Goal: Check status: Check status

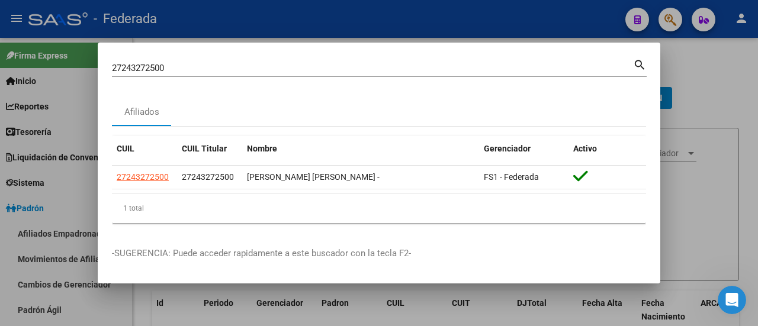
scroll to position [59, 0]
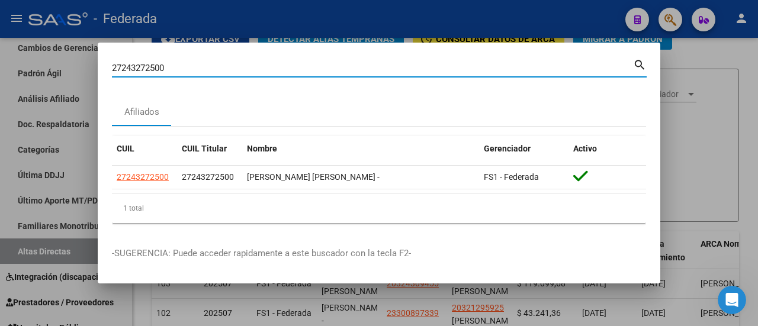
drag, startPoint x: 194, startPoint y: 66, endPoint x: 89, endPoint y: 66, distance: 105.4
click at [89, 66] on div "27243272500 Buscar (apellido, dni, cuil, nro traspaso, cuit, obra social) searc…" at bounding box center [379, 163] width 758 height 326
paste input "0-30156854-2"
type input "20301568542"
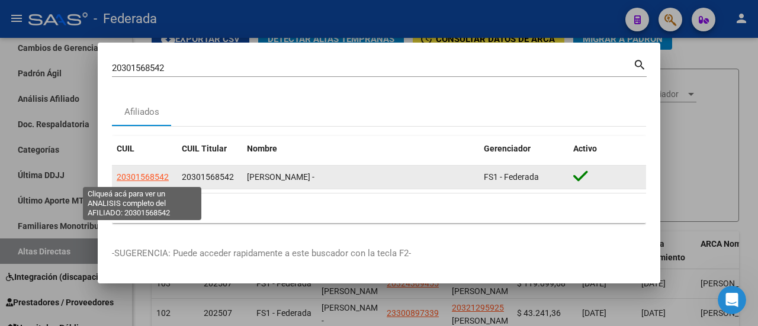
click at [127, 176] on span "20301568542" at bounding box center [143, 176] width 52 height 9
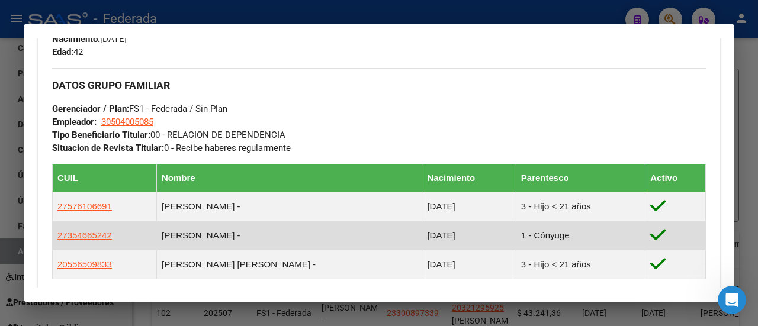
scroll to position [592, 0]
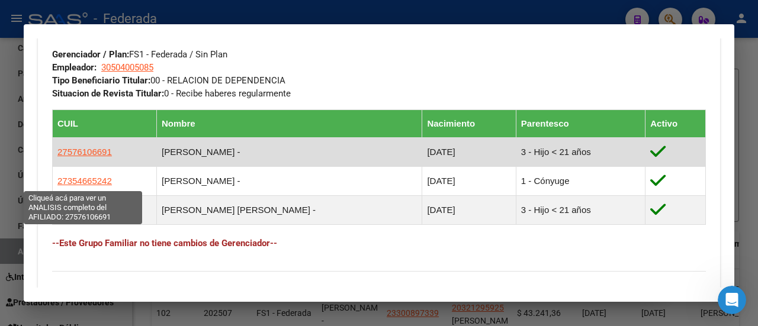
click at [95, 157] on span "27576106691" at bounding box center [84, 152] width 54 height 10
type textarea "27576106691"
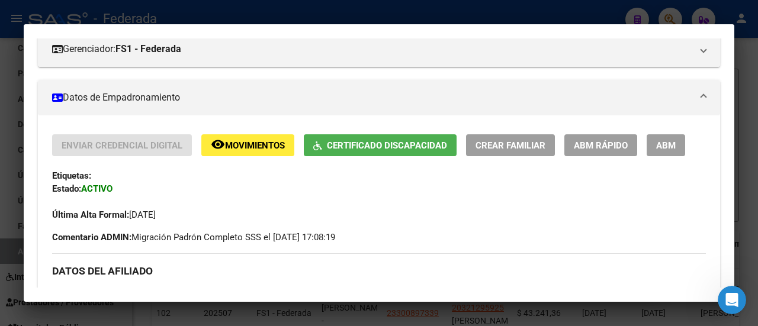
scroll to position [178, 0]
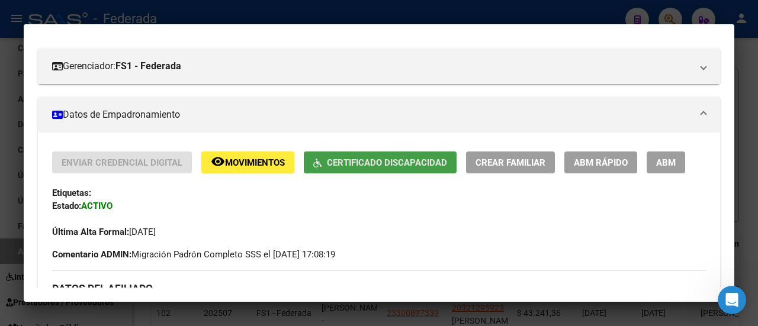
click at [398, 158] on span "Certificado Discapacidad" at bounding box center [387, 163] width 120 height 11
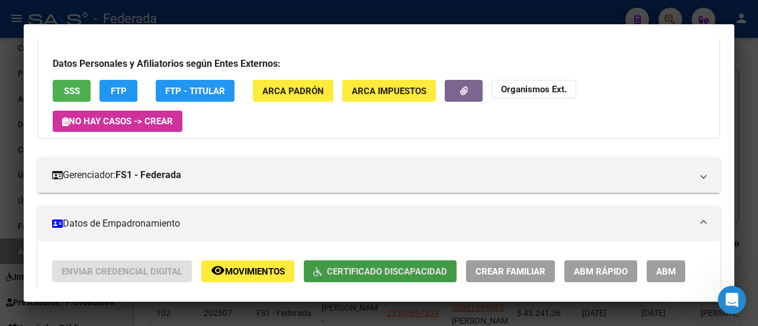
scroll to position [59, 0]
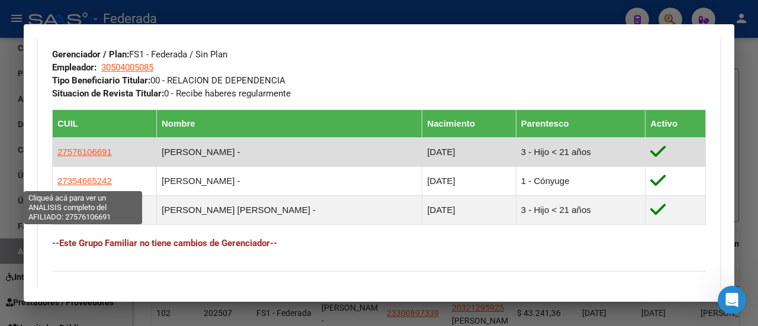
click at [73, 157] on span "27576106691" at bounding box center [84, 152] width 54 height 10
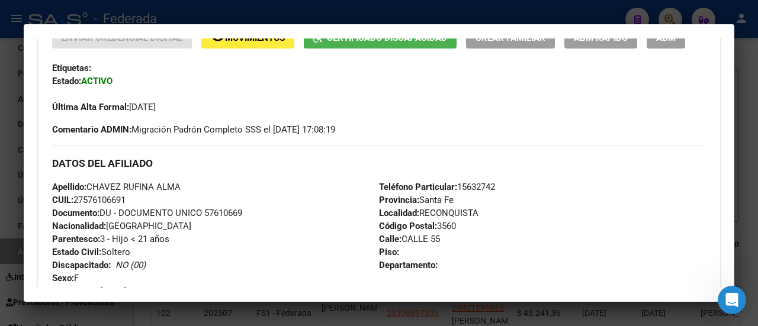
scroll to position [178, 0]
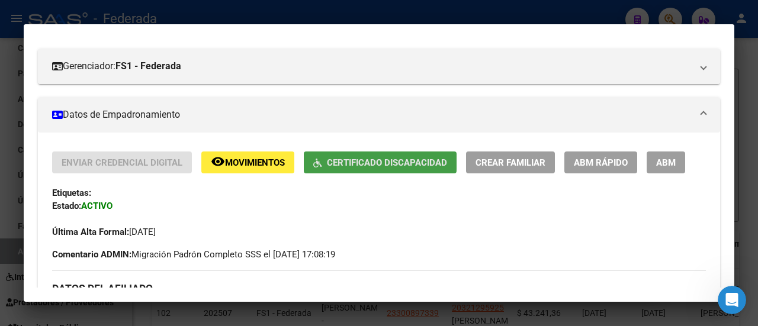
click at [369, 158] on span "Certificado Discapacidad" at bounding box center [387, 163] width 120 height 11
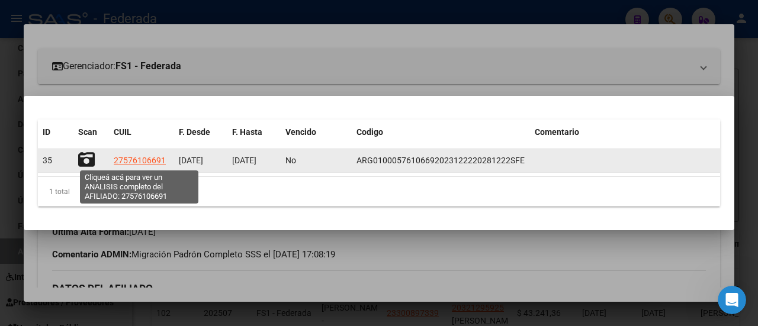
click at [140, 162] on span "27576106691" at bounding box center [140, 160] width 52 height 9
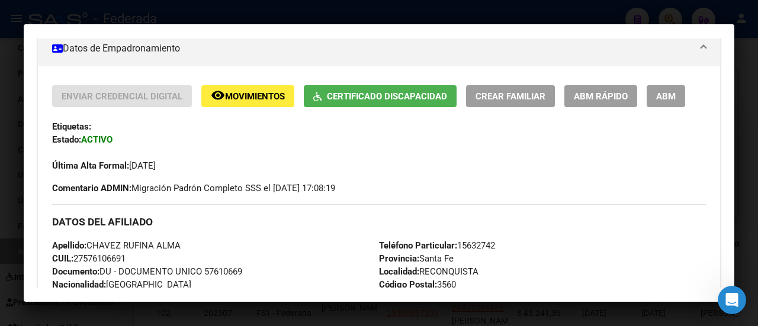
scroll to position [237, 0]
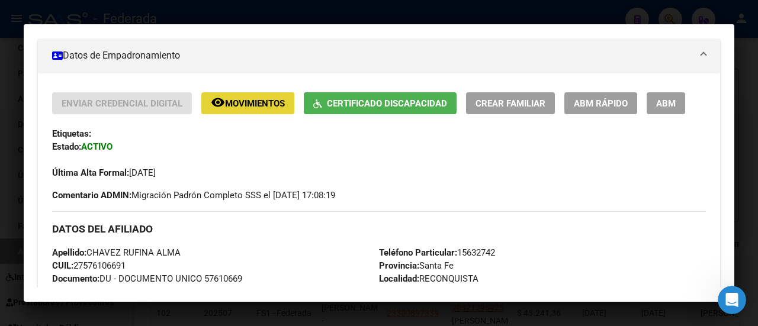
click at [245, 98] on span "Movimientos" at bounding box center [255, 103] width 60 height 11
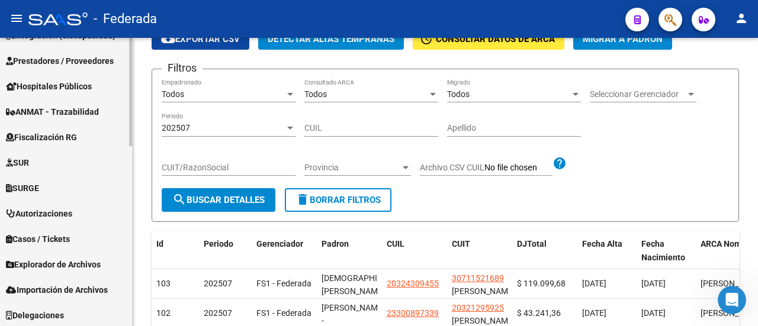
scroll to position [480, 0]
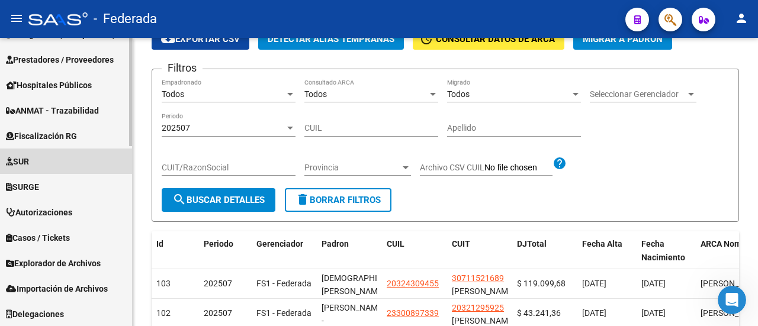
click at [28, 161] on span "SUR" at bounding box center [17, 161] width 23 height 13
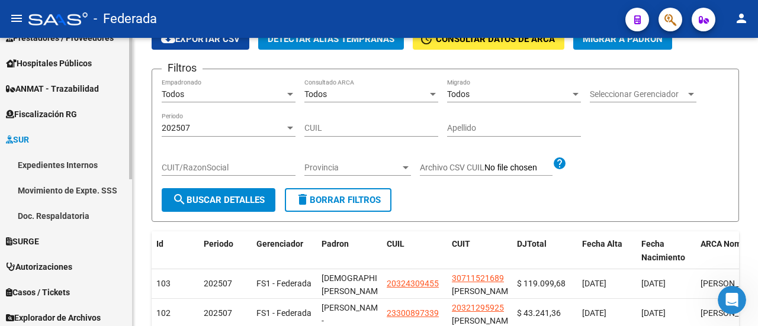
scroll to position [200, 0]
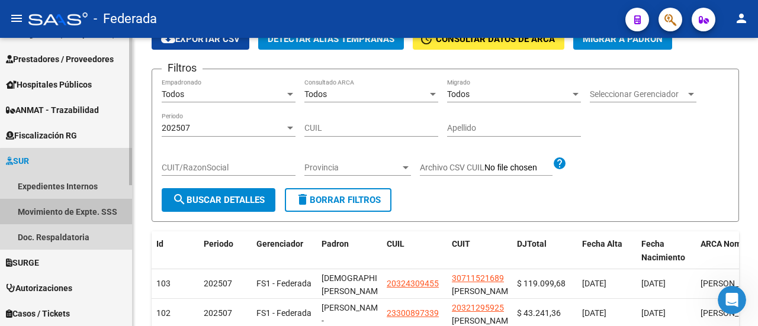
click at [92, 213] on link "Movimiento de Expte. SSS" at bounding box center [66, 211] width 132 height 25
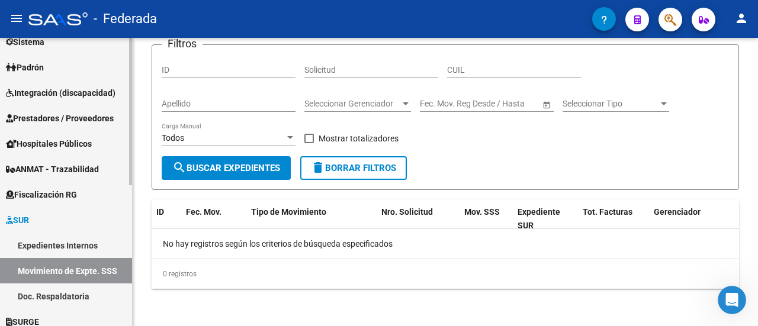
scroll to position [82, 0]
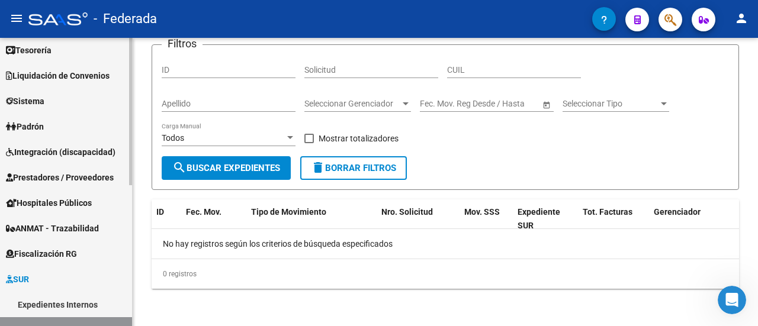
click at [44, 123] on span "Padrón" at bounding box center [25, 126] width 38 height 13
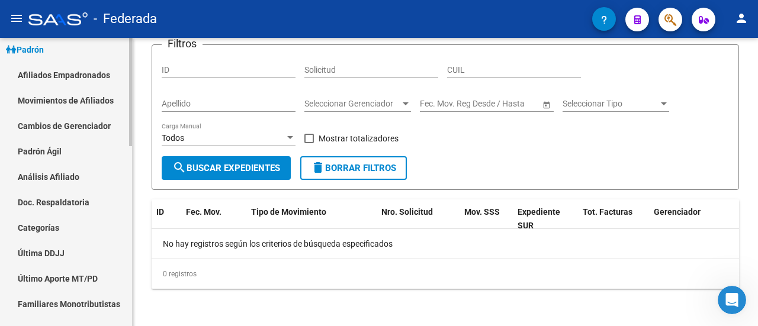
scroll to position [141, 0]
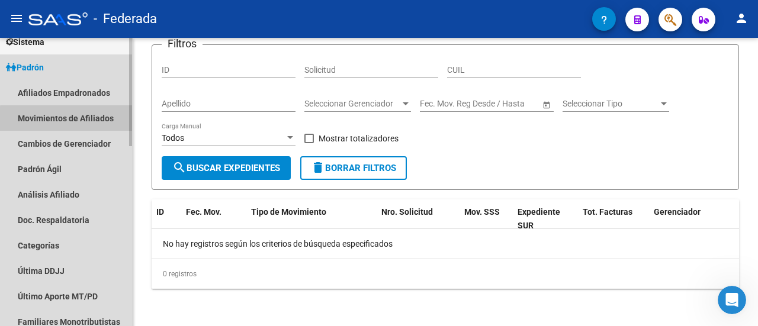
click at [76, 120] on link "Movimientos de Afiliados" at bounding box center [66, 117] width 132 height 25
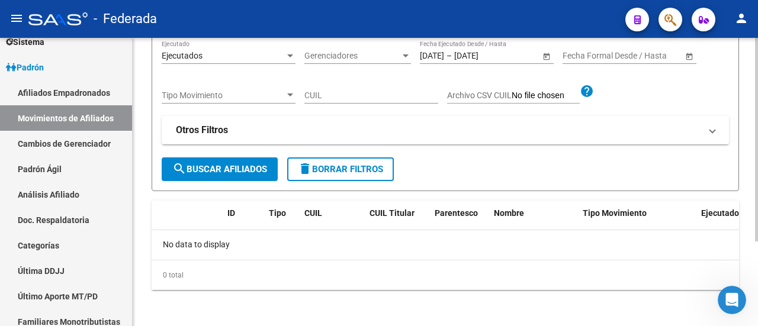
scroll to position [120, 0]
click at [194, 172] on span "search Buscar Afiliados" at bounding box center [219, 169] width 95 height 11
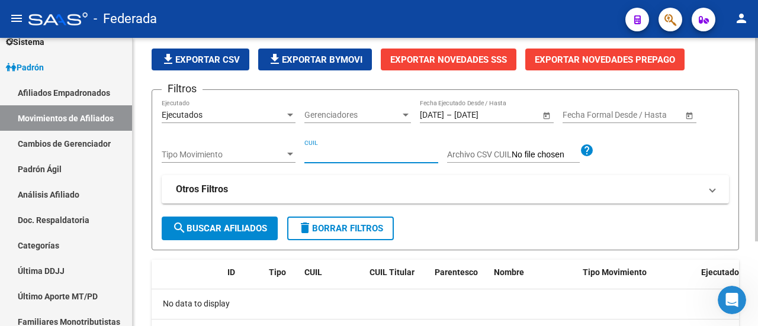
click at [340, 153] on input "CUIL" at bounding box center [371, 155] width 134 height 10
paste input "27-57610669-1"
type input "27-57610669-1"
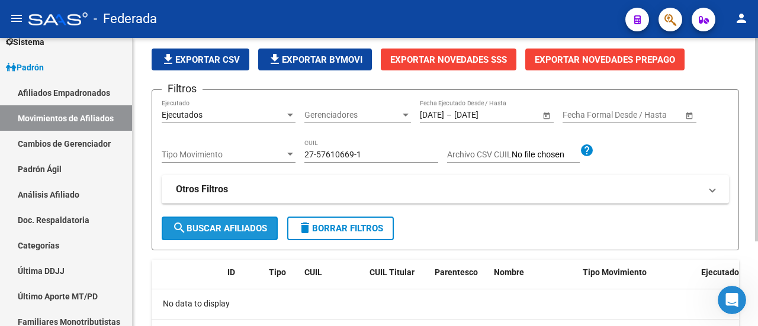
click at [230, 230] on span "search Buscar Afiliados" at bounding box center [219, 228] width 95 height 11
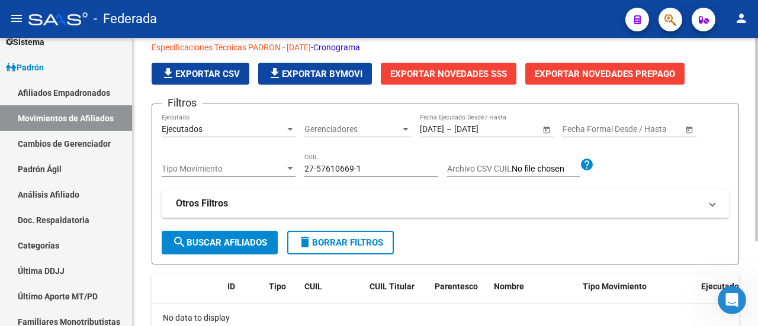
scroll to position [1, 0]
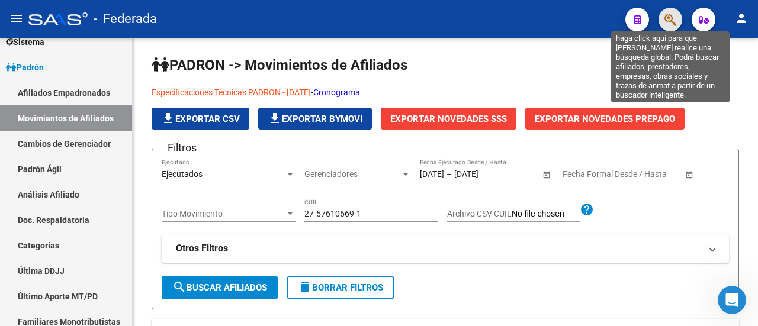
click at [668, 21] on icon "button" at bounding box center [671, 20] width 12 height 14
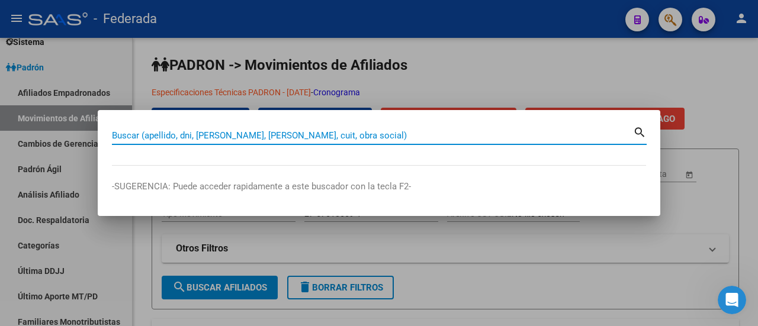
click at [355, 134] on input "Buscar (apellido, dni, [PERSON_NAME], [PERSON_NAME], cuit, obra social)" at bounding box center [372, 135] width 521 height 11
type input "v"
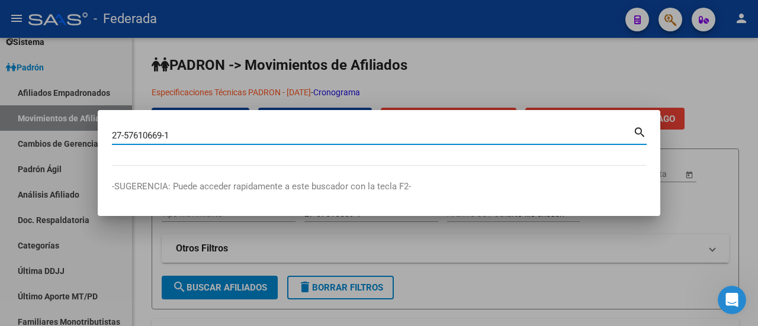
type input "27576106691"
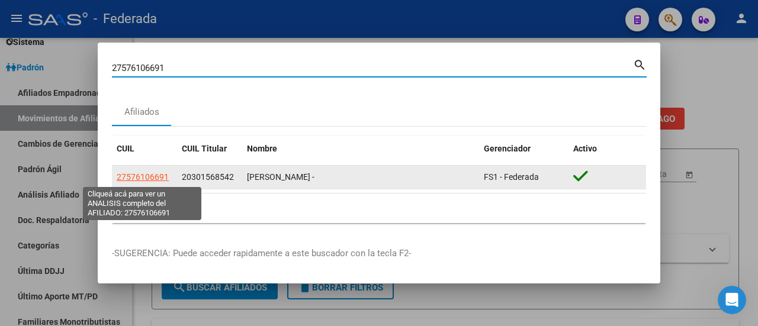
click at [148, 176] on span "27576106691" at bounding box center [143, 176] width 52 height 9
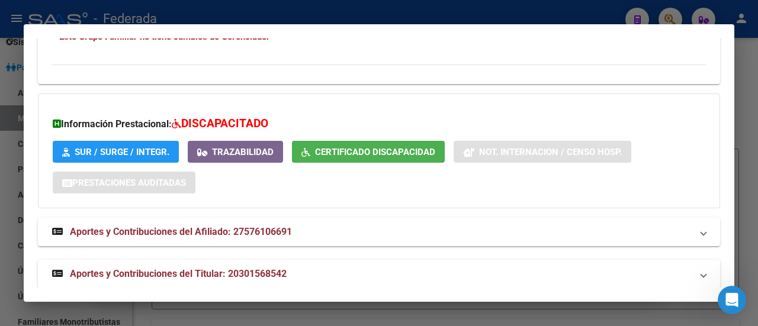
scroll to position [840, 0]
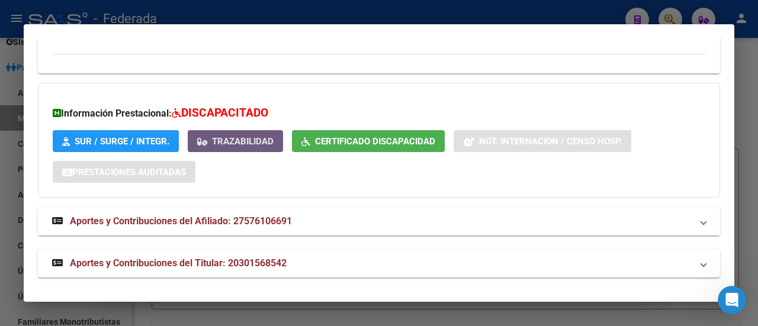
click at [249, 138] on span "Trazabilidad" at bounding box center [243, 141] width 62 height 11
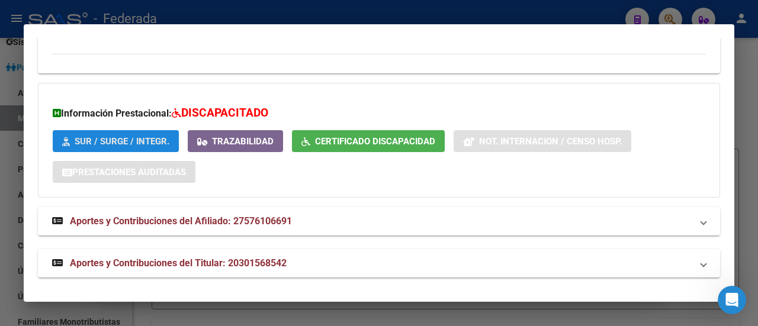
click at [135, 140] on span "SUR / SURGE / INTEGR." at bounding box center [122, 141] width 95 height 11
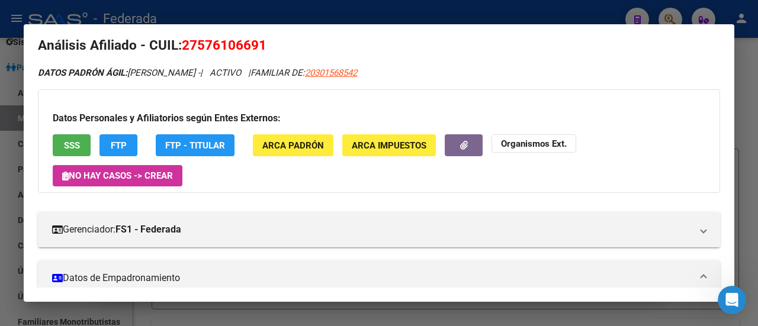
scroll to position [11, 0]
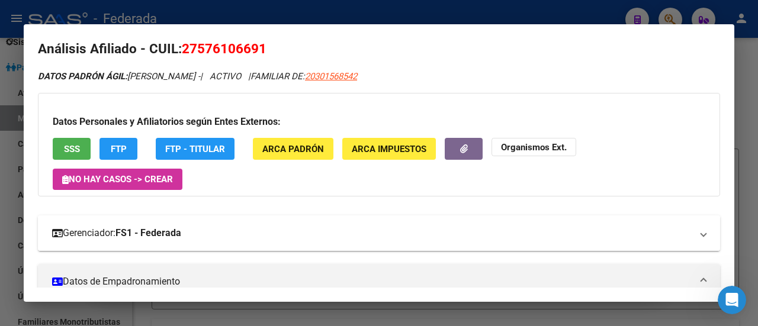
click at [403, 224] on mat-expansion-panel-header "Gerenciador: FS1 - Federada" at bounding box center [379, 234] width 682 height 36
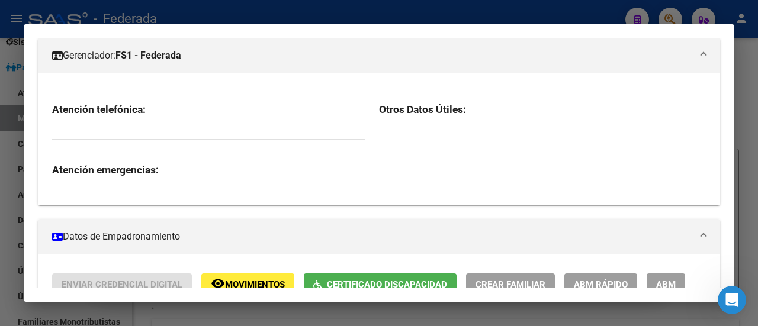
scroll to position [0, 0]
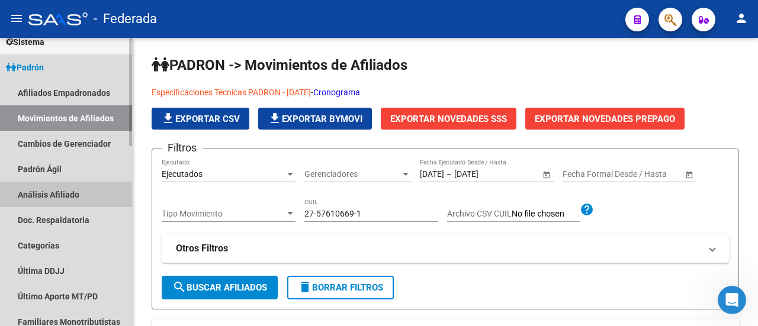
click at [72, 193] on link "Análisis Afiliado" at bounding box center [66, 194] width 132 height 25
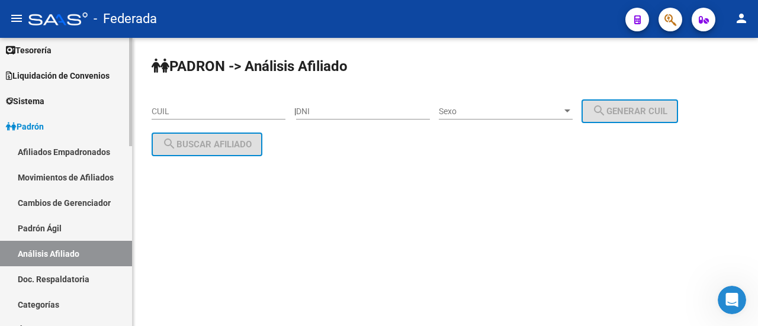
scroll to position [23, 0]
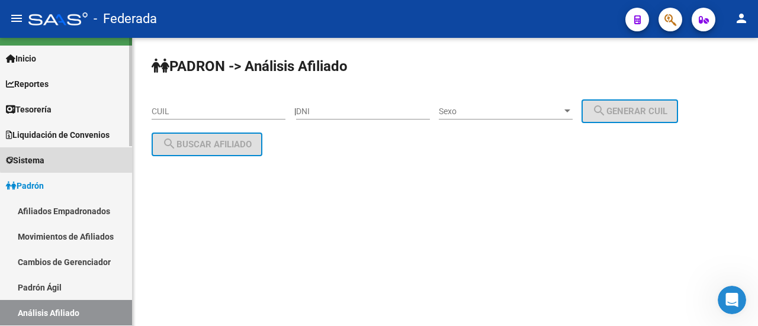
click at [72, 156] on link "Sistema" at bounding box center [66, 159] width 132 height 25
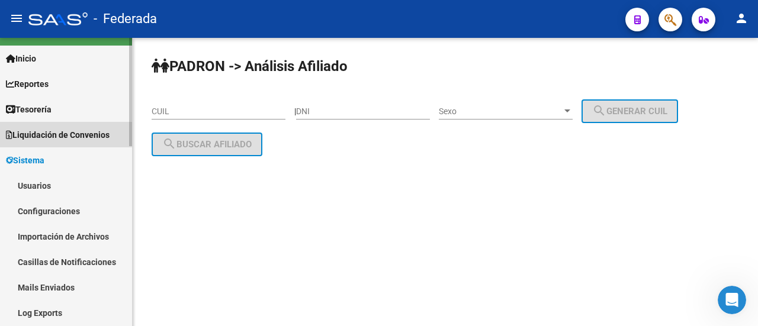
click at [75, 143] on link "Liquidación de Convenios" at bounding box center [66, 134] width 132 height 25
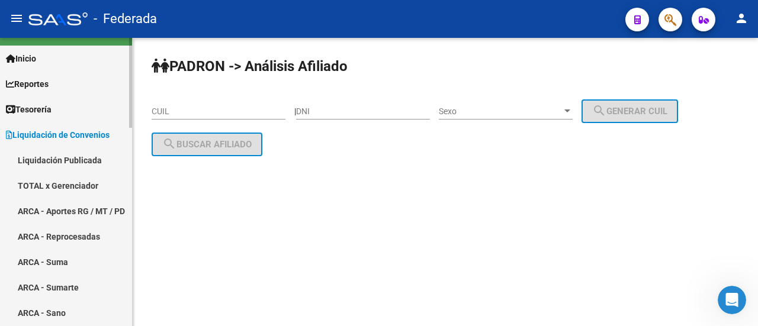
click at [67, 112] on link "Tesorería" at bounding box center [66, 109] width 132 height 25
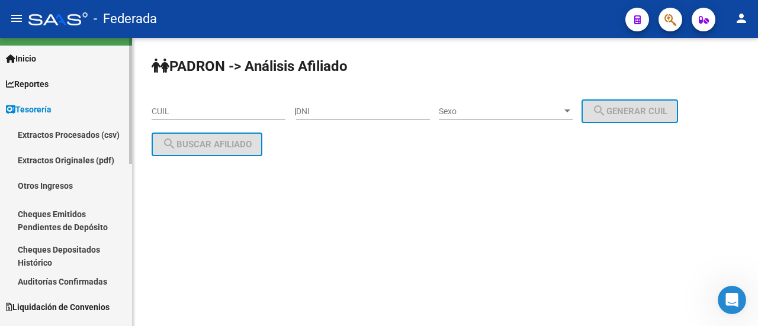
click at [74, 88] on link "Reportes" at bounding box center [66, 83] width 132 height 25
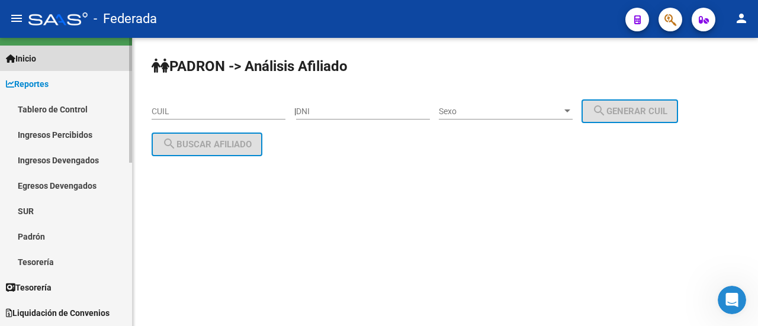
click at [78, 69] on link "Inicio" at bounding box center [66, 58] width 132 height 25
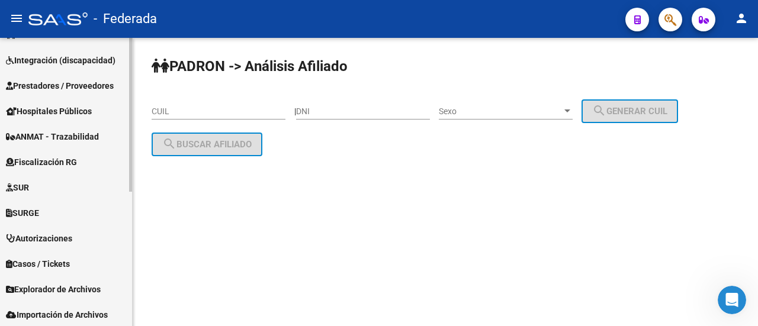
scroll to position [251, 0]
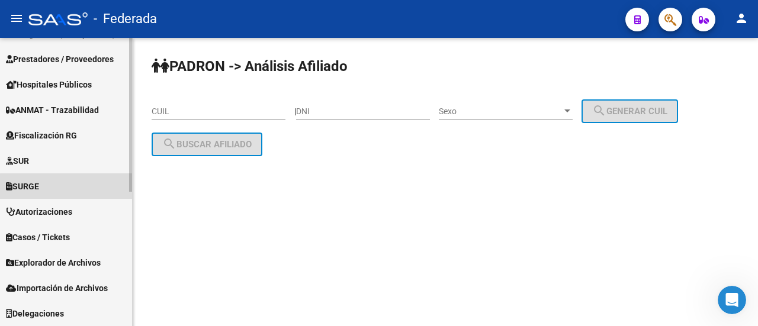
click at [67, 187] on link "SURGE" at bounding box center [66, 186] width 132 height 25
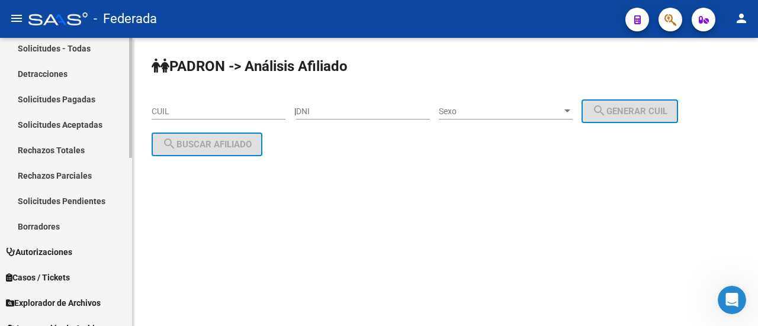
scroll to position [378, 0]
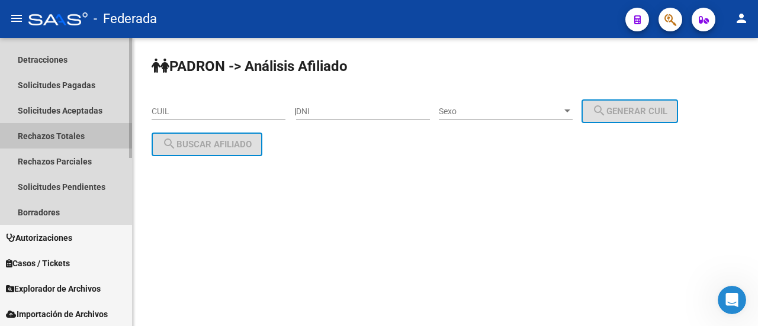
click at [104, 138] on link "Rechazos Totales" at bounding box center [66, 135] width 132 height 25
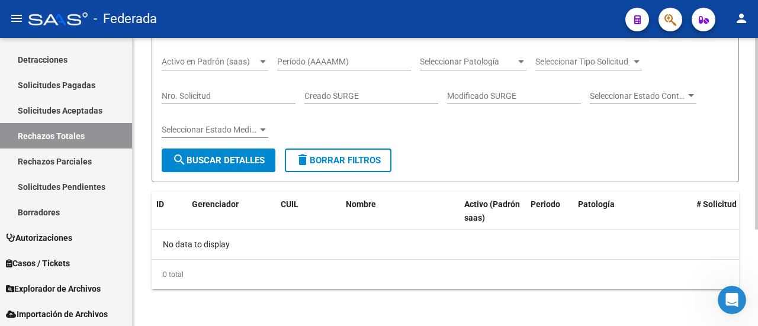
scroll to position [86, 0]
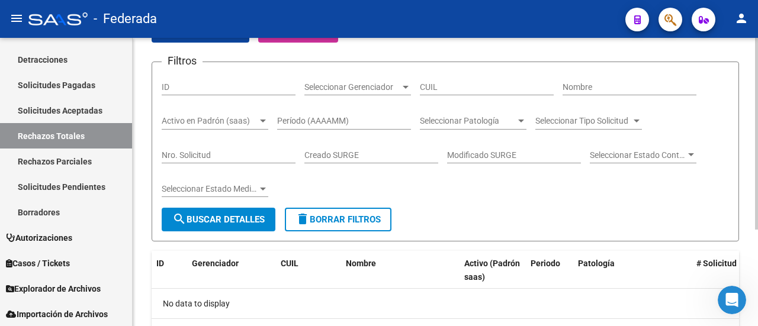
click at [466, 73] on div "CUIL" at bounding box center [487, 84] width 134 height 24
click at [453, 86] on input "CUIL" at bounding box center [487, 87] width 134 height 10
paste input "27-57610669-1"
type input "27-57610669-1"
click at [229, 224] on button "search Buscar Detalles" at bounding box center [219, 220] width 114 height 24
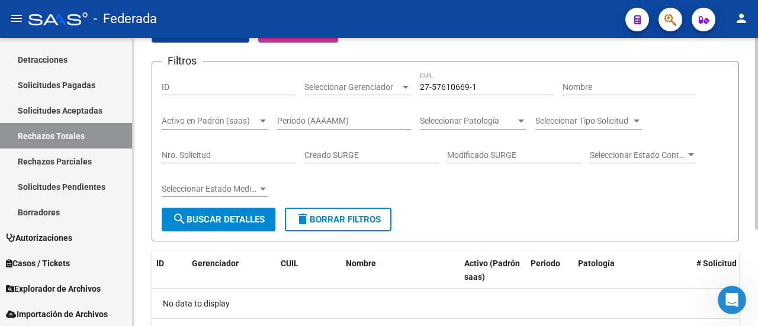
scroll to position [146, 0]
